Goal: Obtain resource: Download file/media

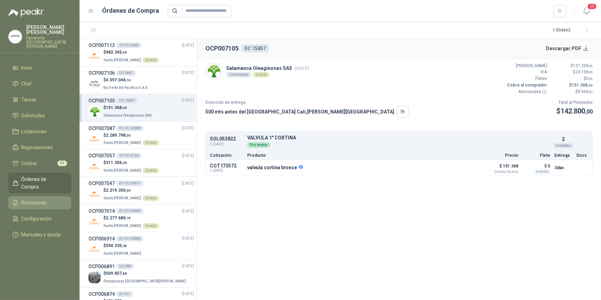
click at [45, 199] on span "Remisiones" at bounding box center [34, 203] width 26 height 8
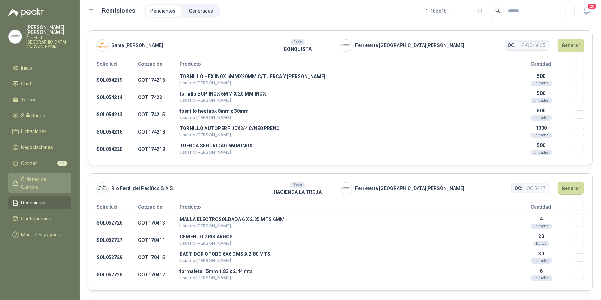
click at [34, 176] on span "Órdenes de Compra" at bounding box center [42, 182] width 43 height 15
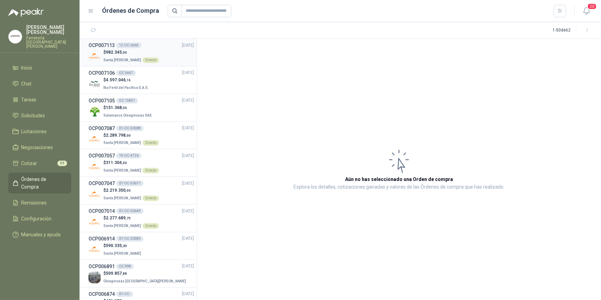
click at [158, 57] on div "$ 982.345 ,00 Santa [PERSON_NAME] Directo" at bounding box center [142, 56] width 106 height 14
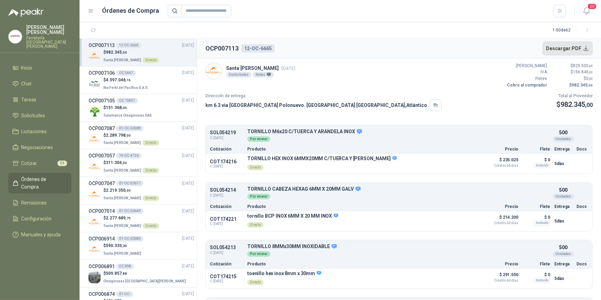
click at [564, 47] on button "Descargar PDF" at bounding box center [568, 49] width 51 height 14
click at [153, 83] on div "$ 4.597.046 ,16 Rio Fertil del Pacífico S.A.S." at bounding box center [142, 84] width 106 height 14
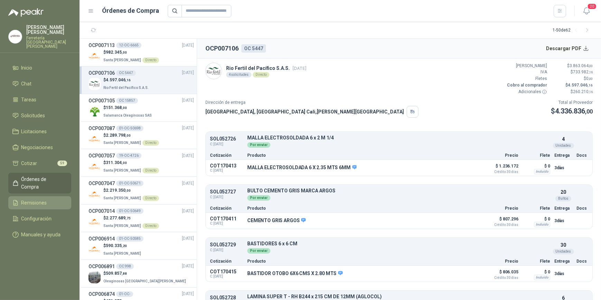
click at [40, 199] on span "Remisiones" at bounding box center [34, 203] width 26 height 8
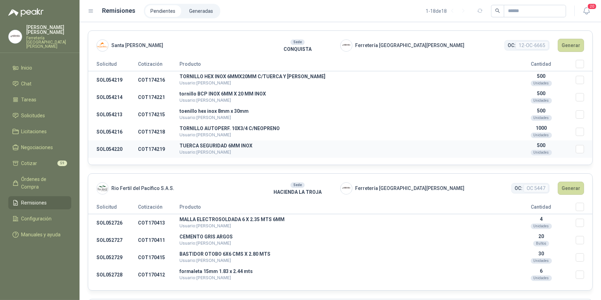
scroll to position [94, 0]
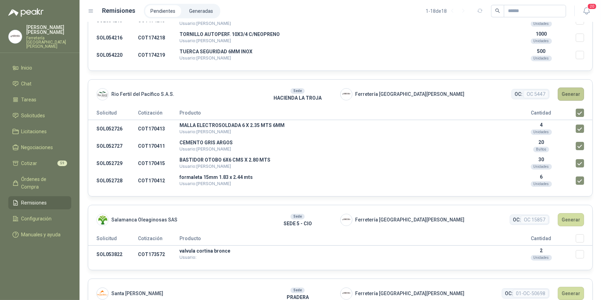
click at [569, 94] on button "Generar" at bounding box center [571, 94] width 26 height 13
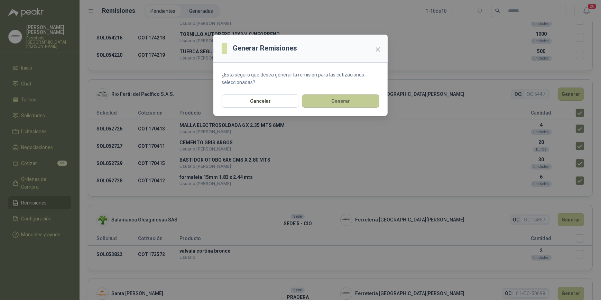
click at [339, 101] on button "Generar" at bounding box center [340, 100] width 77 height 13
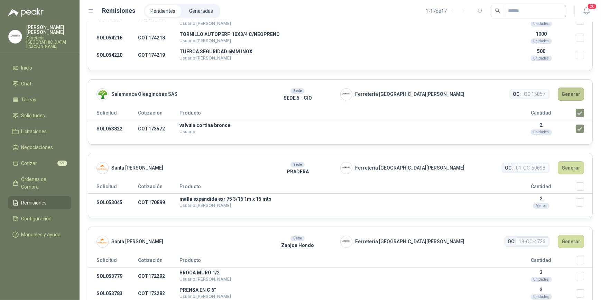
click at [567, 91] on button "Generar" at bounding box center [571, 94] width 26 height 13
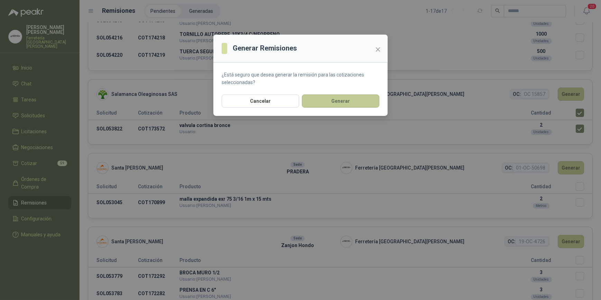
click at [356, 99] on button "Generar" at bounding box center [340, 100] width 77 height 13
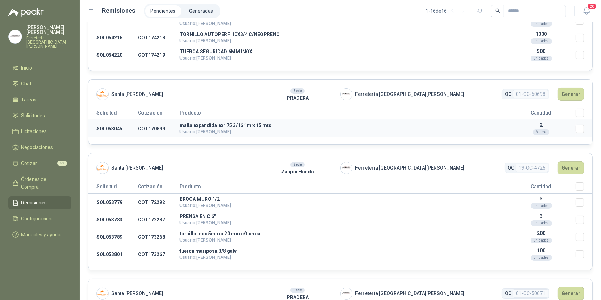
scroll to position [0, 0]
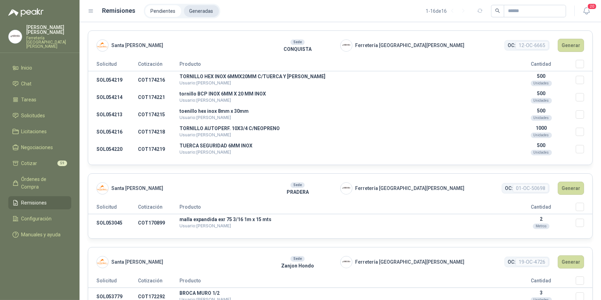
click at [199, 11] on li "Generadas" at bounding box center [201, 11] width 35 height 12
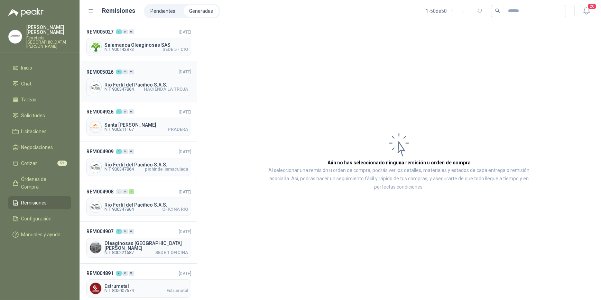
click at [134, 82] on span "Rio Fertil del Pacífico S.A.S." at bounding box center [146, 84] width 84 height 5
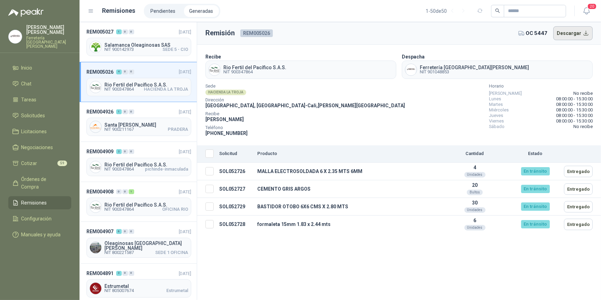
click at [571, 31] on button "Descargar" at bounding box center [574, 33] width 40 height 14
click at [130, 48] on span "NIT 900142973" at bounding box center [118, 49] width 29 height 4
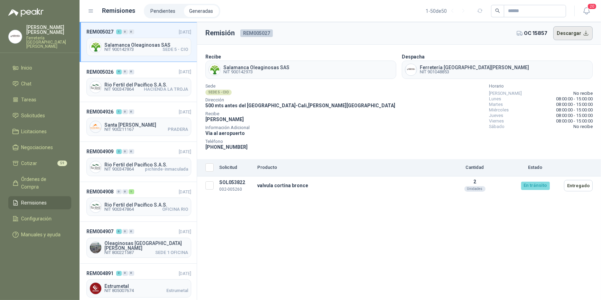
click at [569, 33] on button "Descargar" at bounding box center [574, 33] width 40 height 14
